Goal: Task Accomplishment & Management: Use online tool/utility

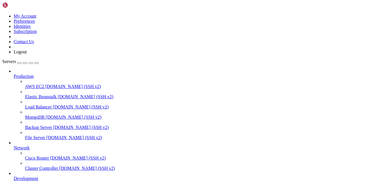
scroll to position [47, 0]
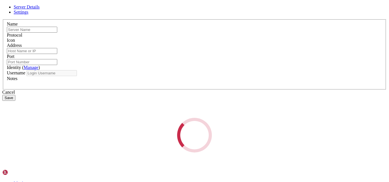
type input "napvibe"
type input "[TECHNICAL_ID]"
type input "22"
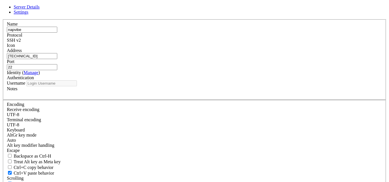
type input "root"
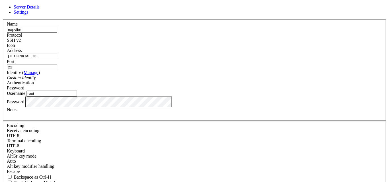
click at [28, 15] on span "Settings" at bounding box center [21, 12] width 15 height 5
click at [40, 9] on span "Server Details" at bounding box center [27, 7] width 26 height 5
